Goal: Browse casually

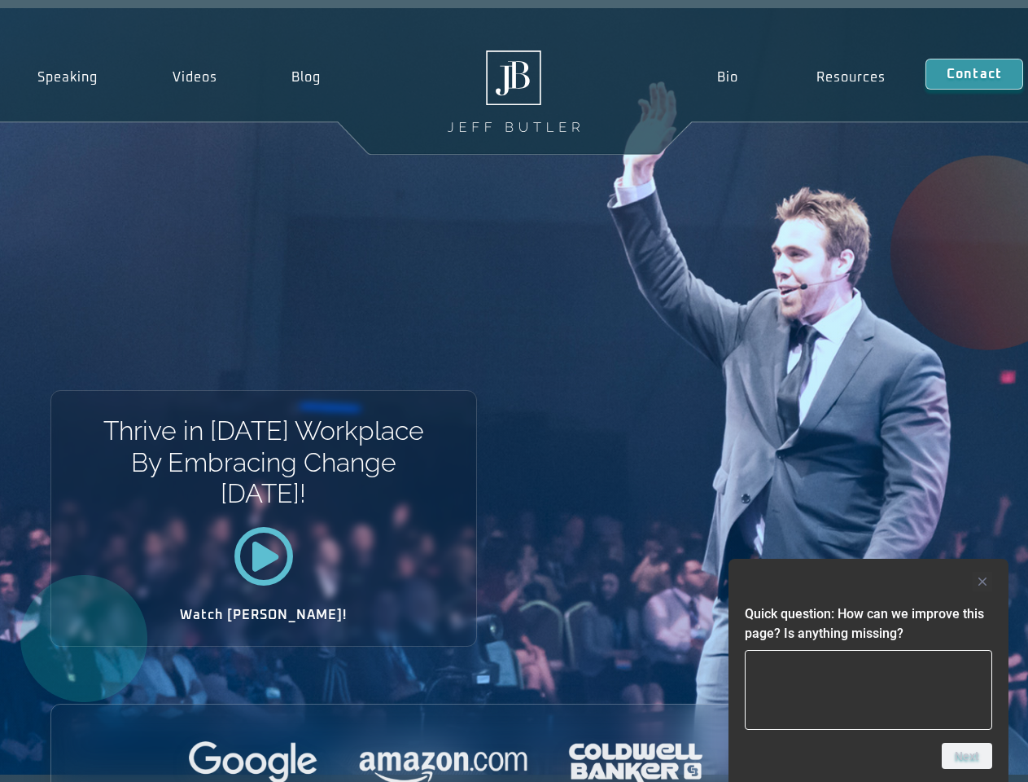
click at [514, 391] on div "Thrive in [DATE] Workplace By Embracing Change [DATE]! Watch [PERSON_NAME]!" at bounding box center [514, 391] width 1028 height 766
click at [869, 581] on div at bounding box center [869, 582] width 248 height 20
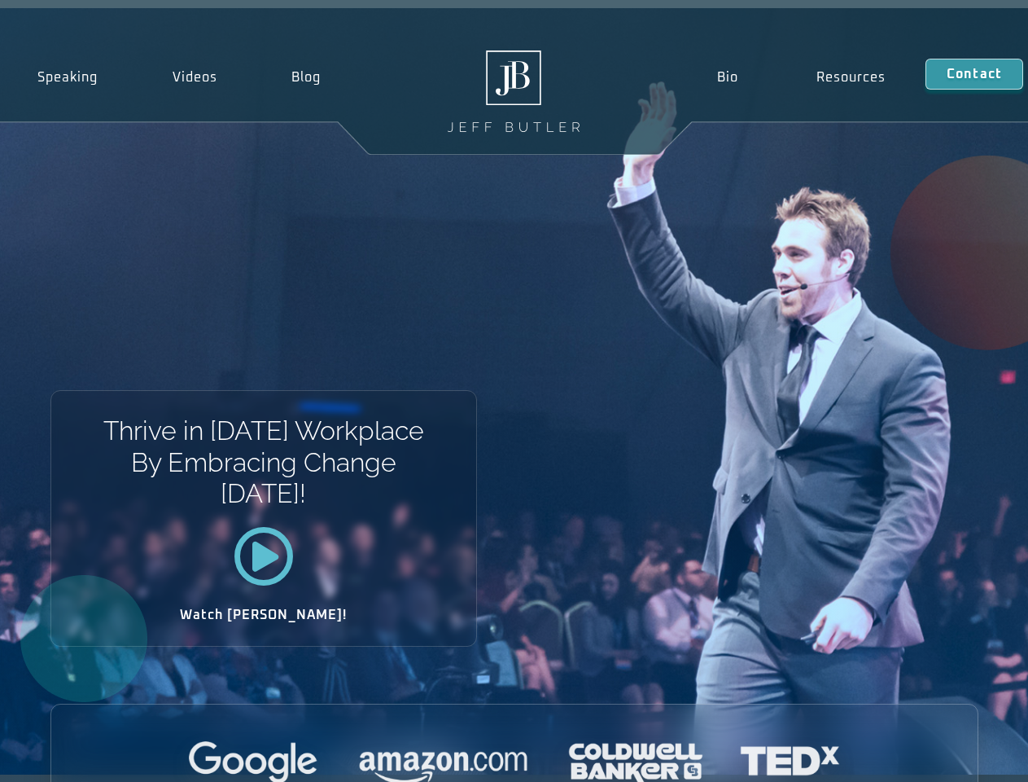
click at [967, 756] on div at bounding box center [514, 763] width 927 height 45
